Goal: Navigation & Orientation: Find specific page/section

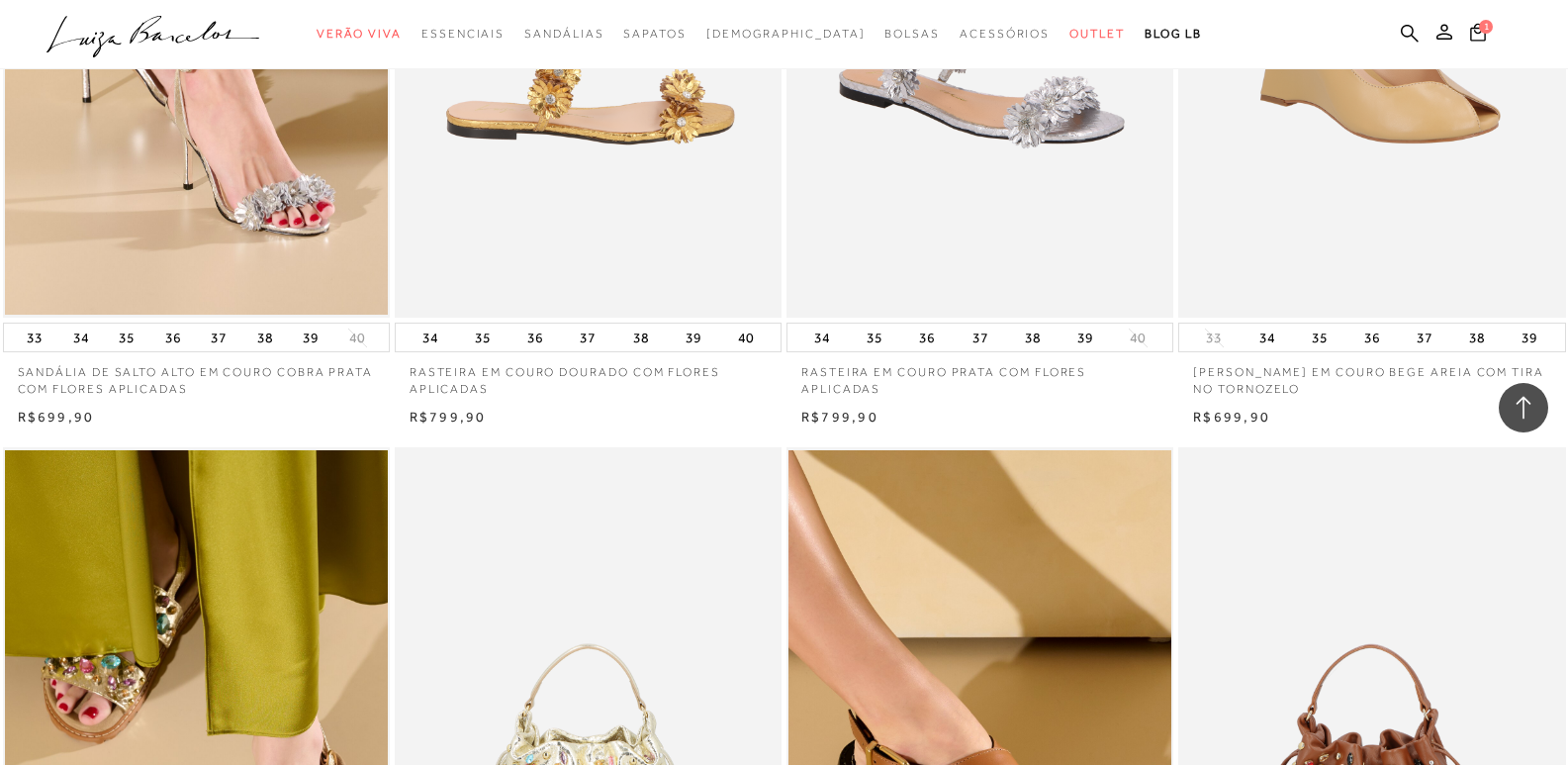
scroll to position [1089, 0]
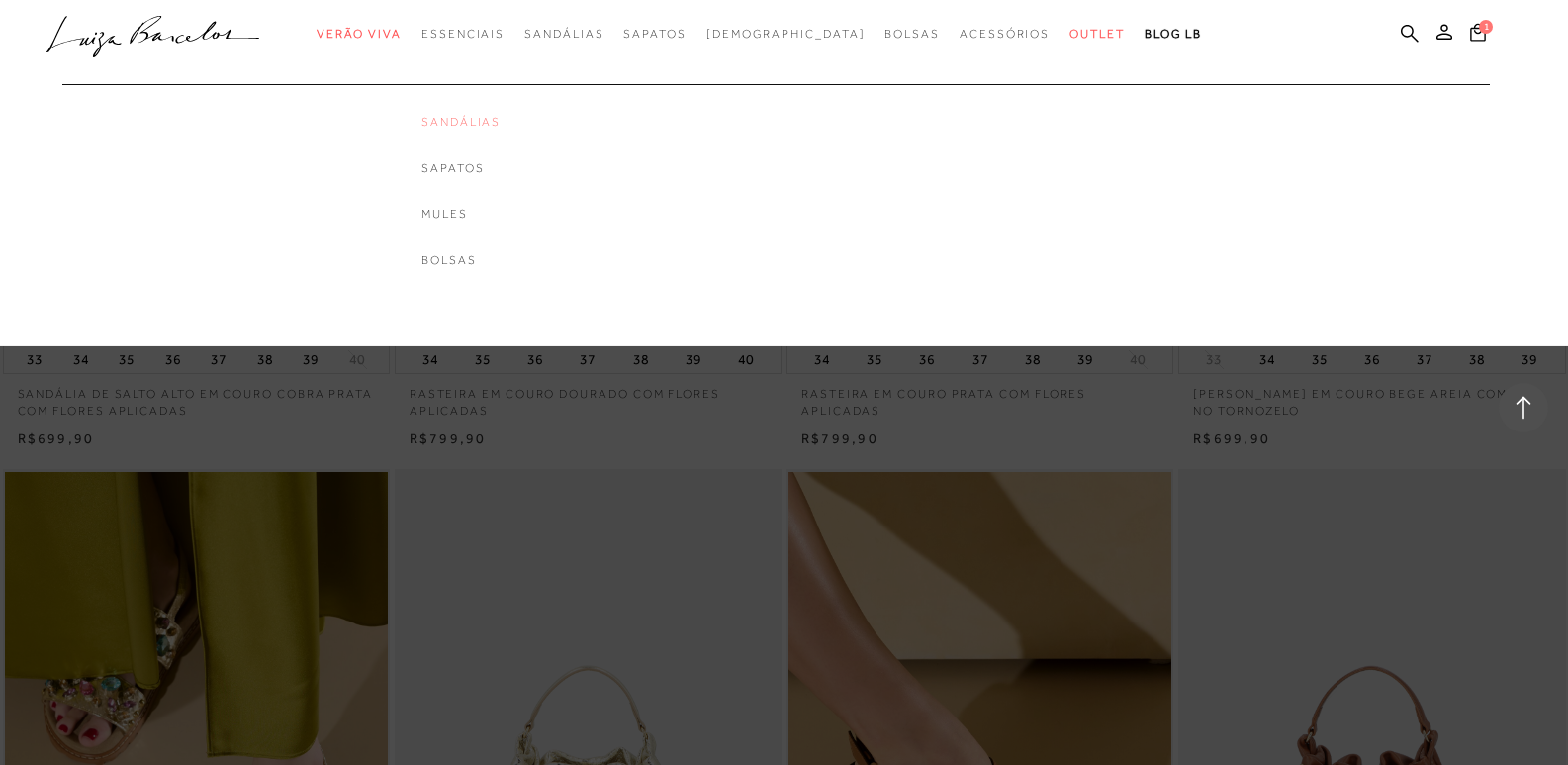
click at [471, 118] on link "Sandálias" at bounding box center [461, 122] width 79 height 17
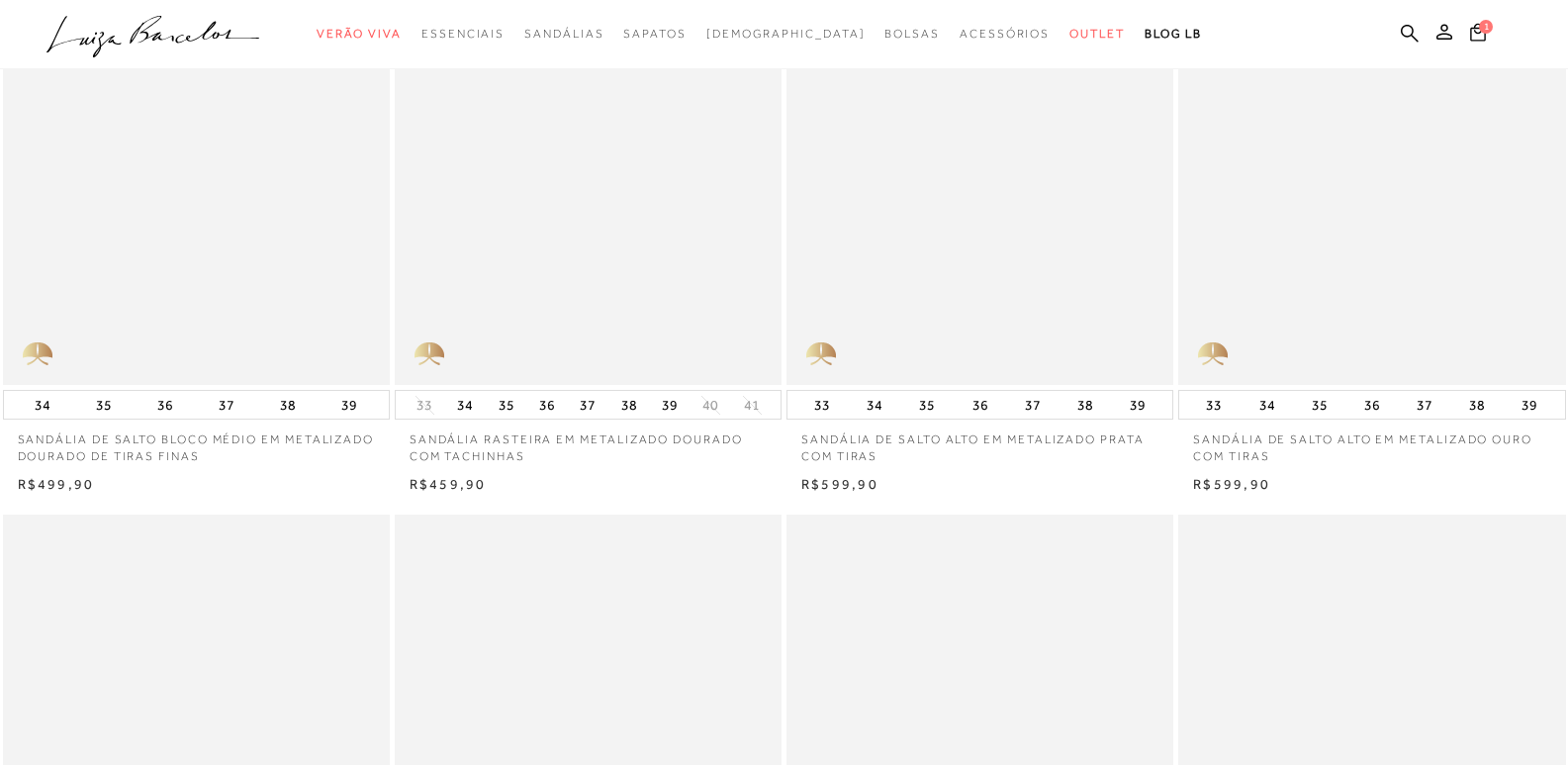
scroll to position [297, 0]
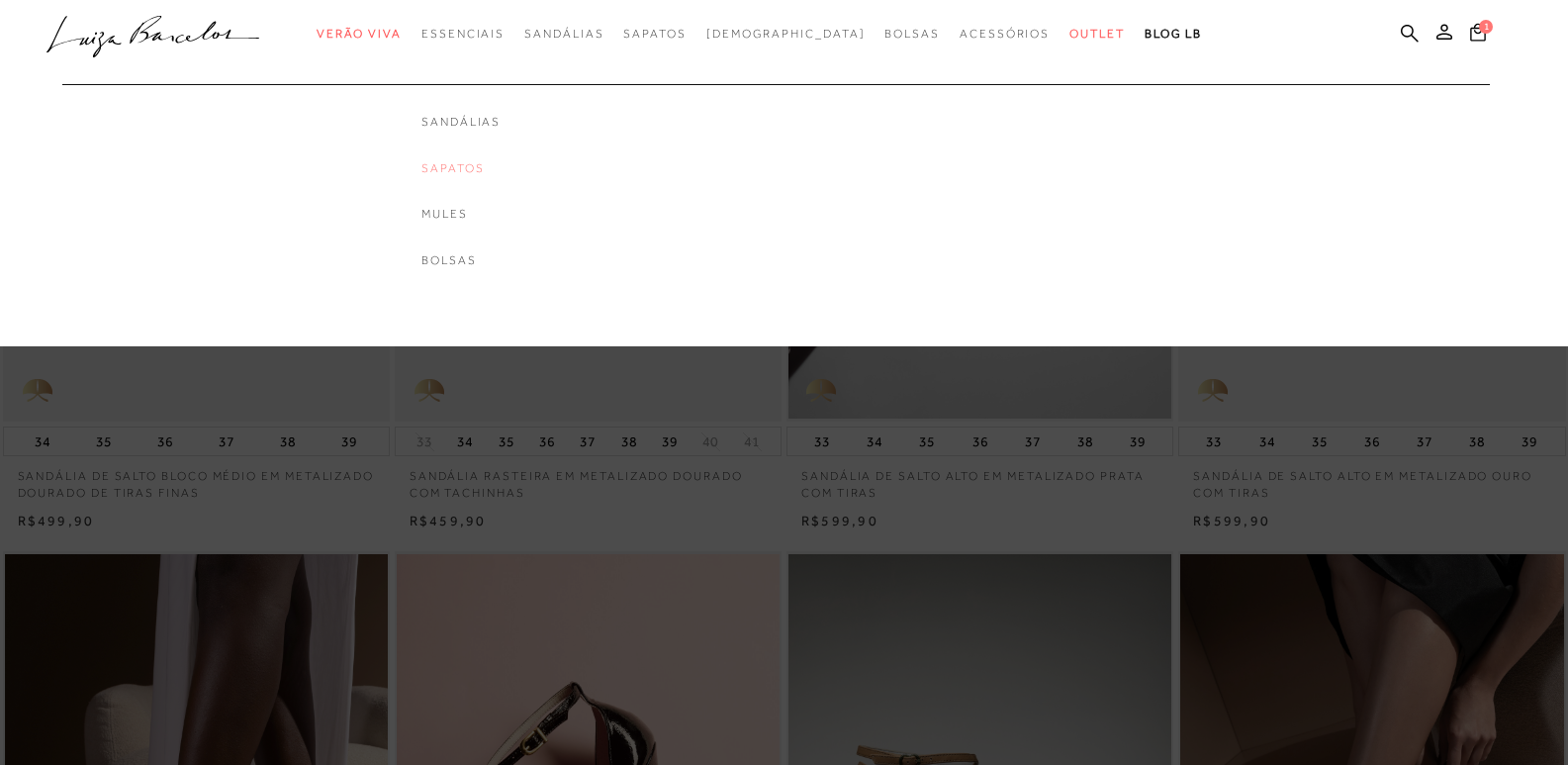
click at [488, 167] on link "Sapatos" at bounding box center [461, 168] width 79 height 17
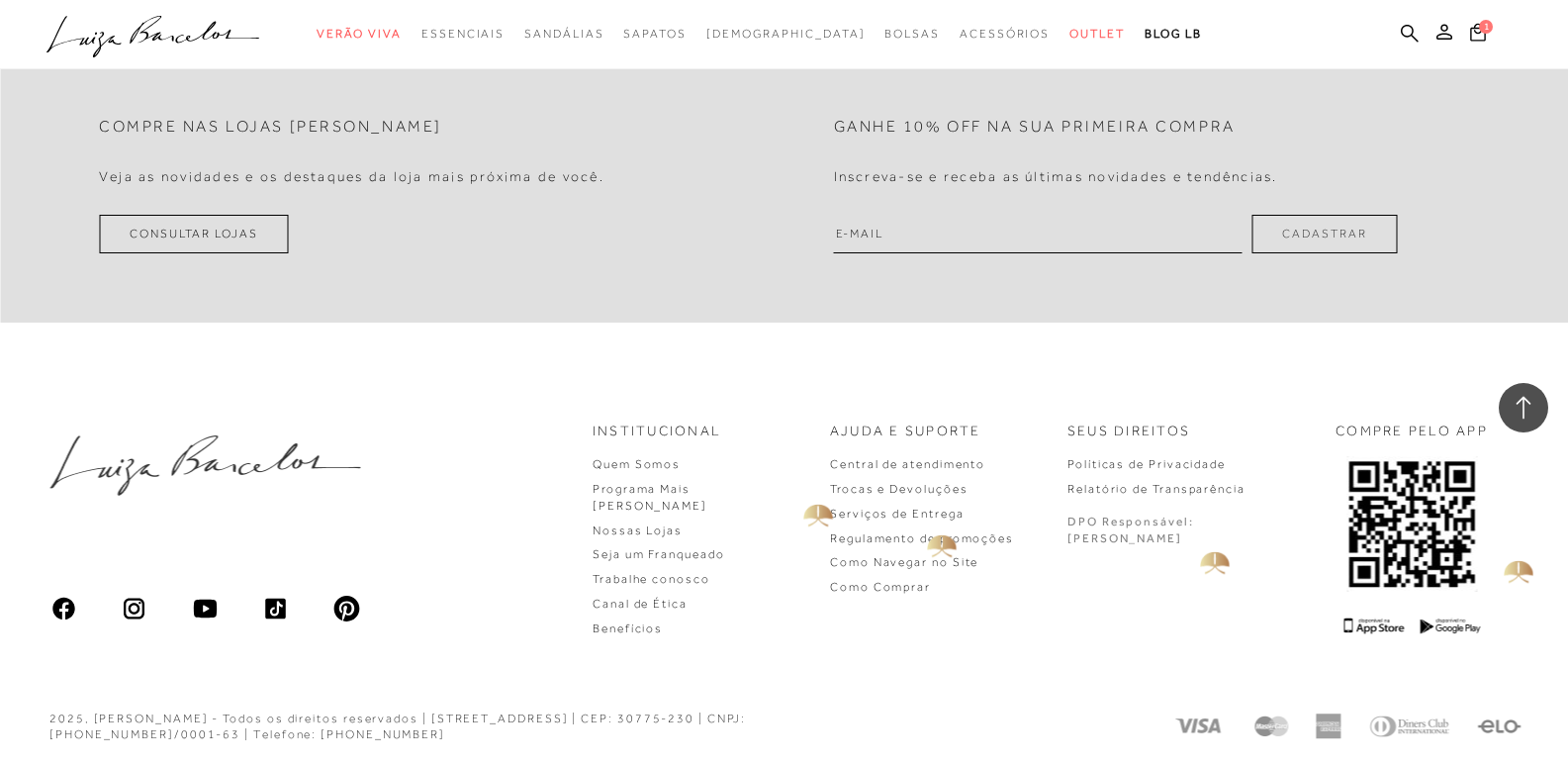
scroll to position [3842, 0]
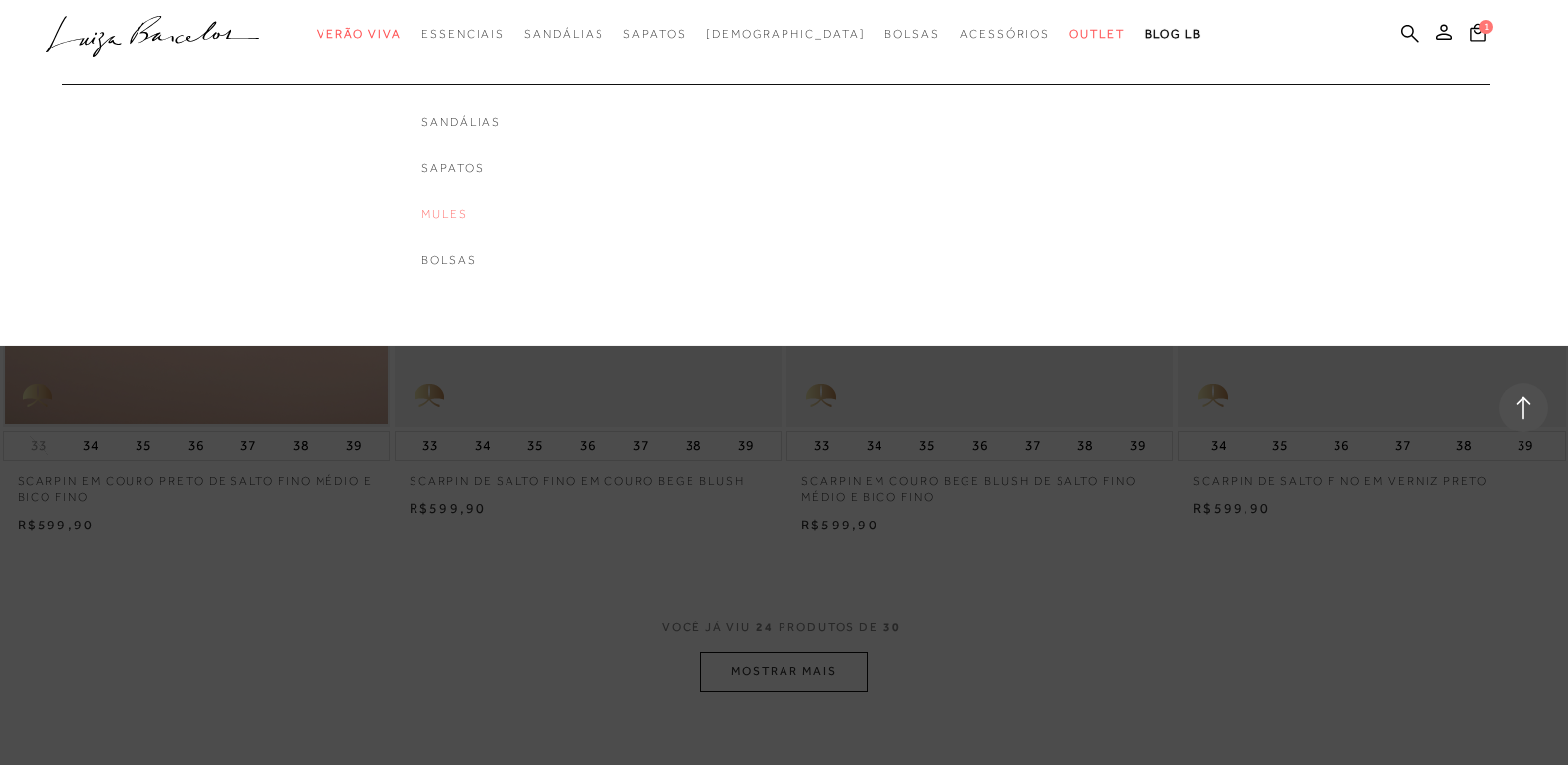
click at [485, 209] on link "Mules" at bounding box center [461, 214] width 79 height 17
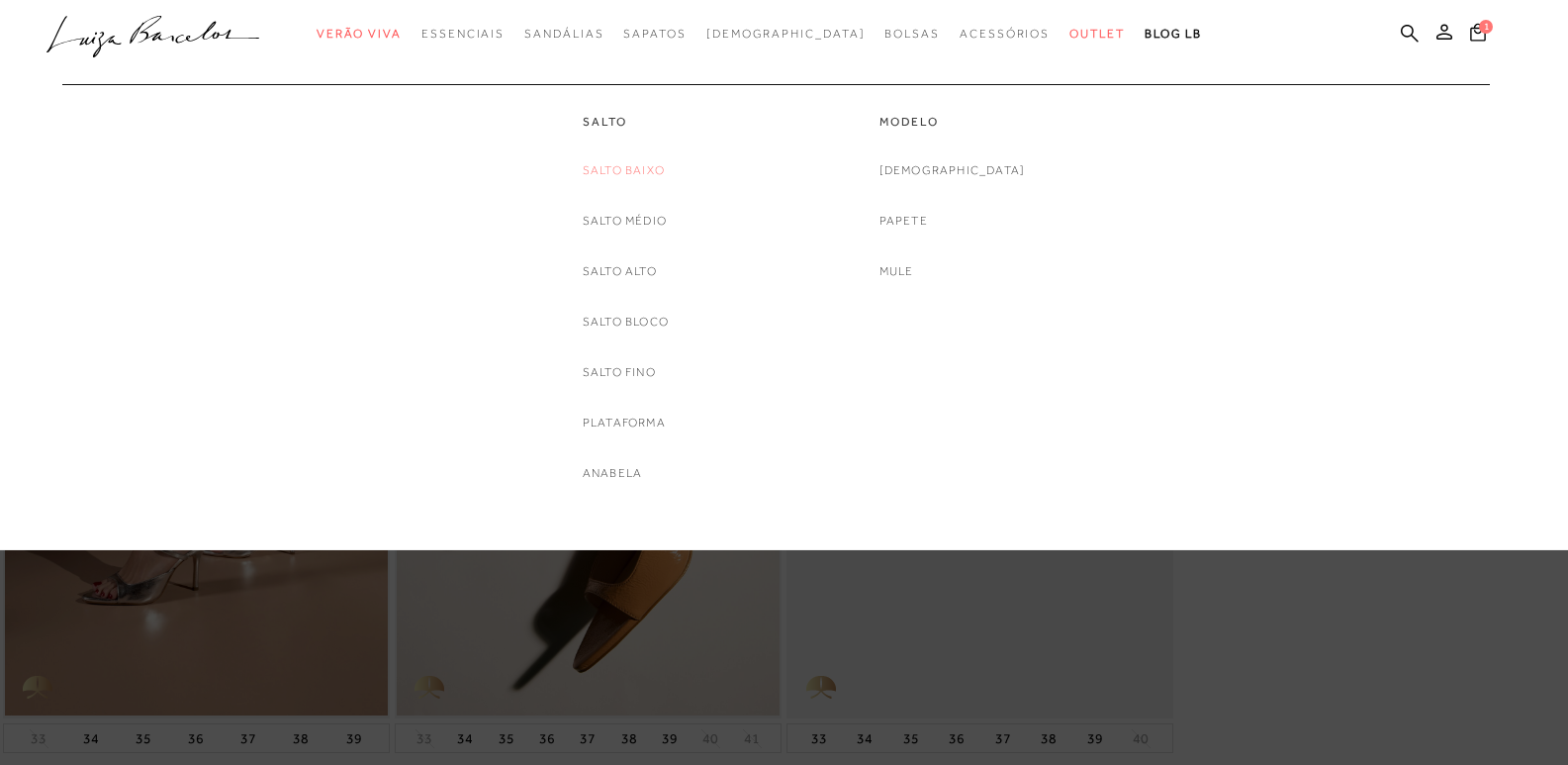
click at [617, 163] on link "Salto Baixo" at bounding box center [624, 170] width 82 height 21
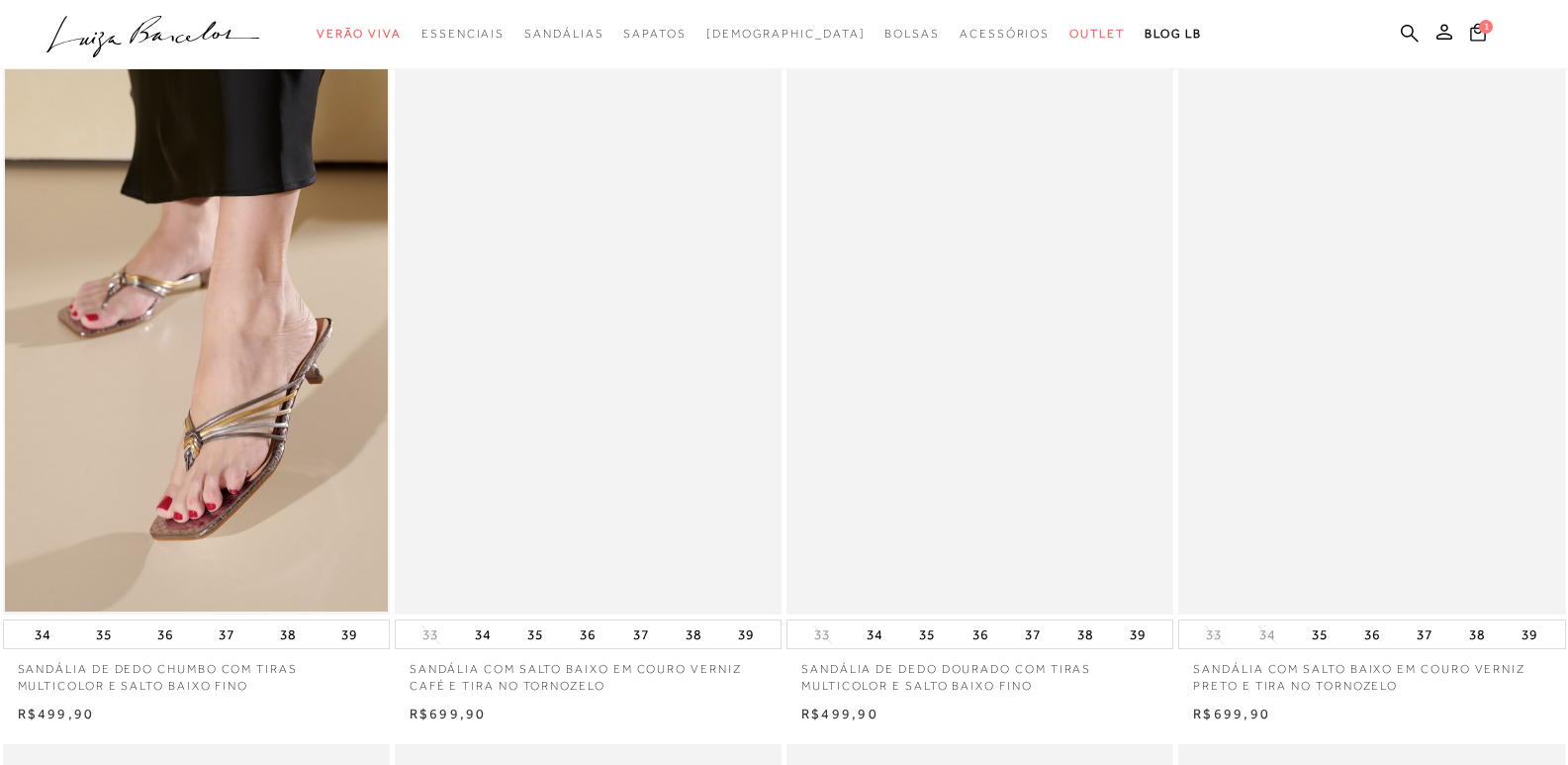
scroll to position [99, 0]
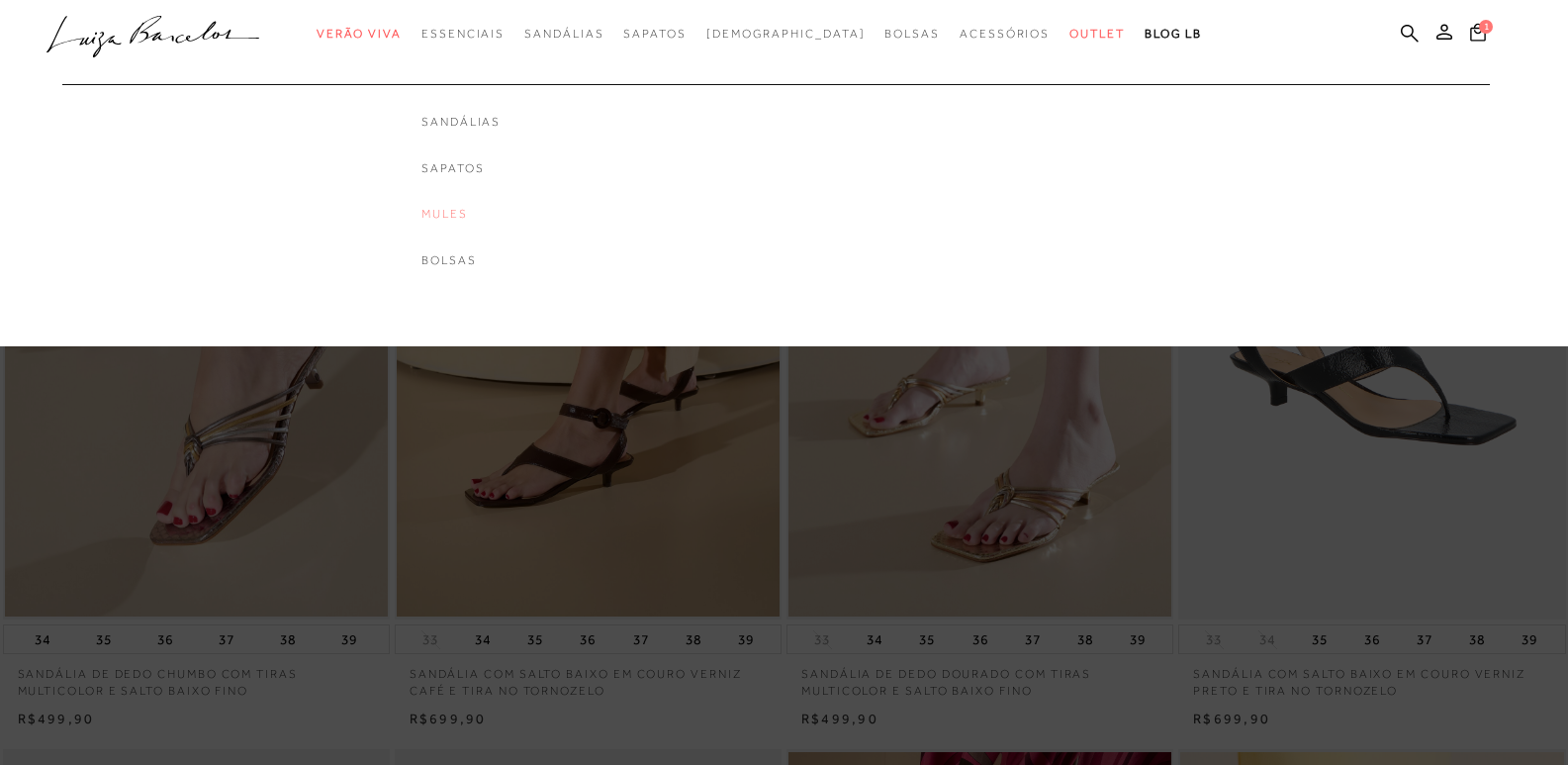
click at [487, 212] on link "Mules" at bounding box center [461, 214] width 79 height 17
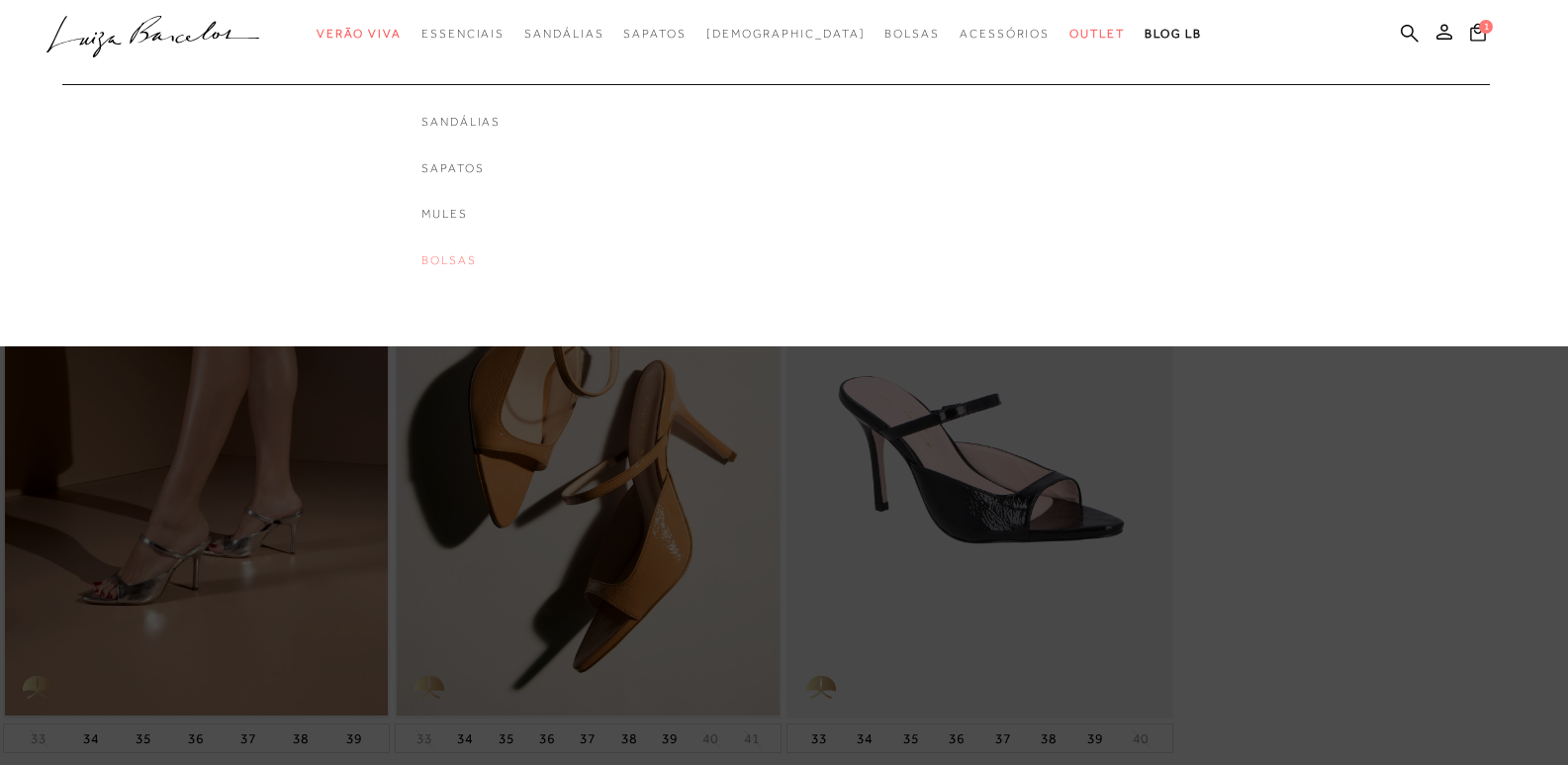
click at [500, 257] on link "Bolsas" at bounding box center [461, 260] width 79 height 17
